Goal: Check status

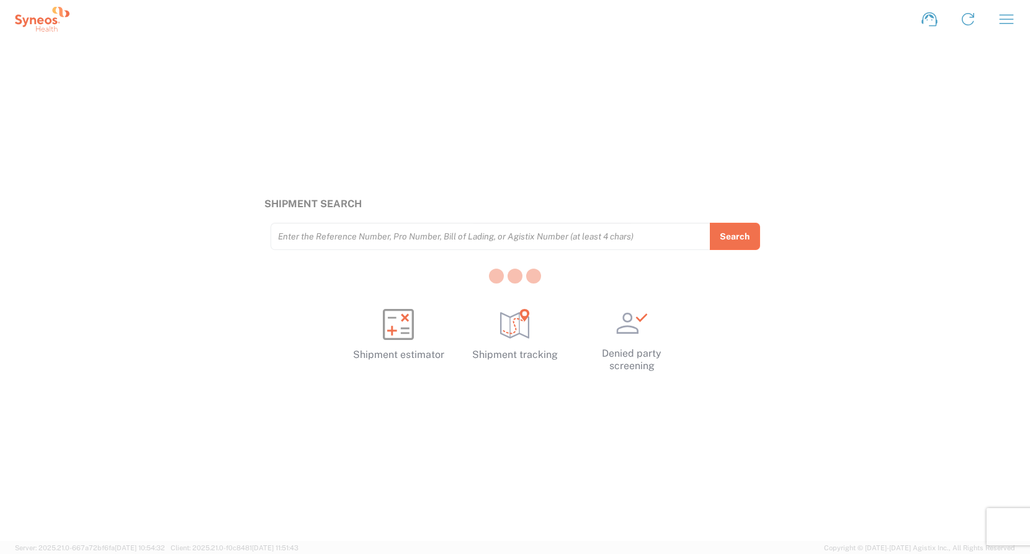
click at [304, 229] on div at bounding box center [515, 277] width 1030 height 554
click at [299, 238] on div at bounding box center [515, 277] width 1030 height 554
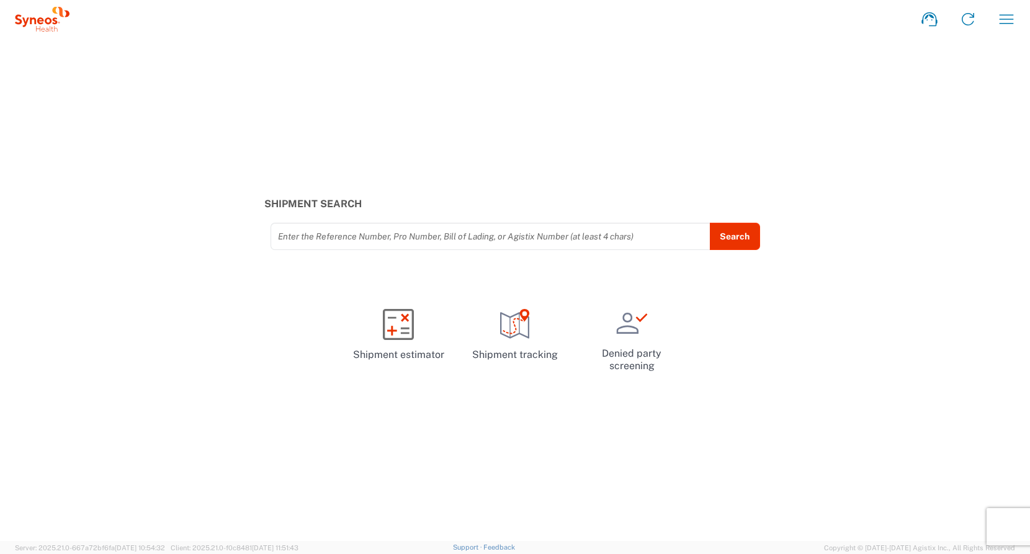
click at [305, 238] on input "text" at bounding box center [490, 237] width 425 height 22
paste input "1 binder shipped via UPS Worldwide Express [DATE]:"
drag, startPoint x: 504, startPoint y: 239, endPoint x: 249, endPoint y: 243, distance: 255.0
click at [251, 243] on div "Shipment Search 1 binder shipped via UPS Worldwide Express [DATE]: Enter the Re…" at bounding box center [515, 224] width 1030 height 52
paste input "[US_VEHICLE_IDENTIFICATION_NUMBER]"
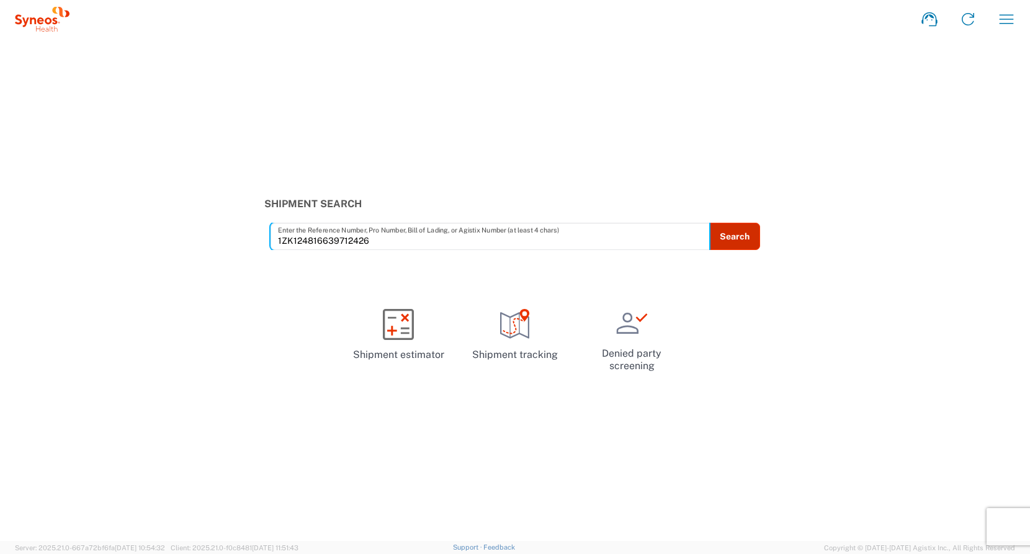
type input "1ZK124816639712426"
click at [729, 240] on button "Search" at bounding box center [734, 236] width 51 height 27
